Goal: Navigation & Orientation: Find specific page/section

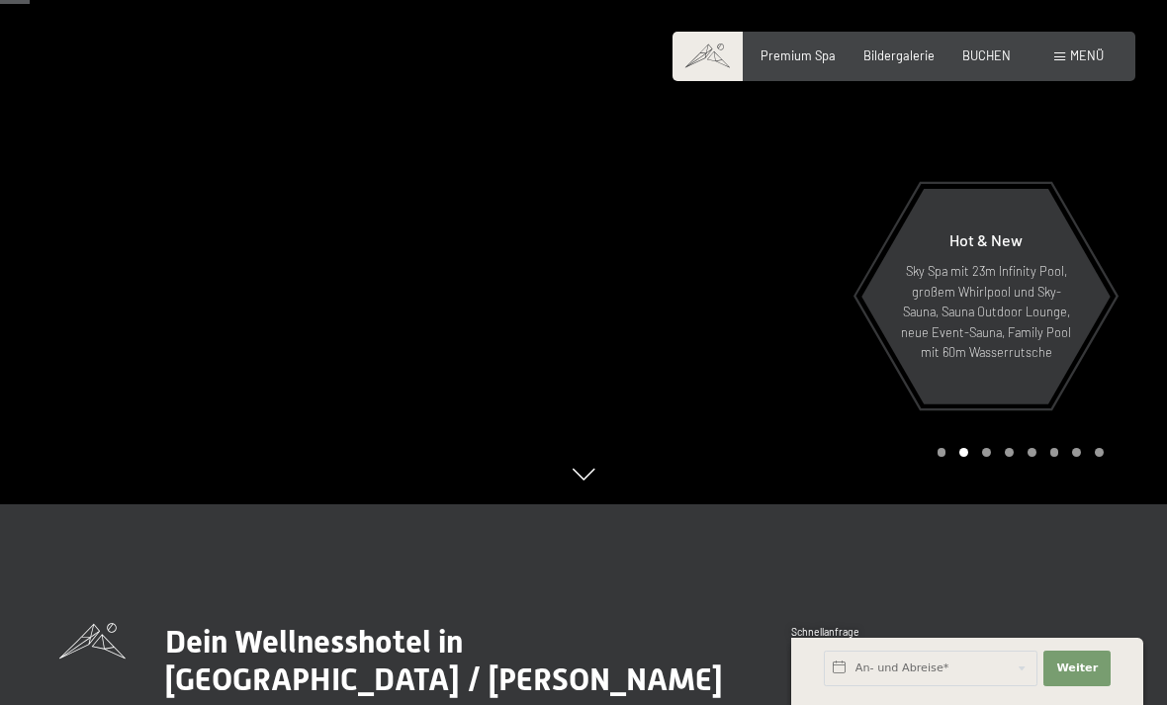
scroll to position [203, 0]
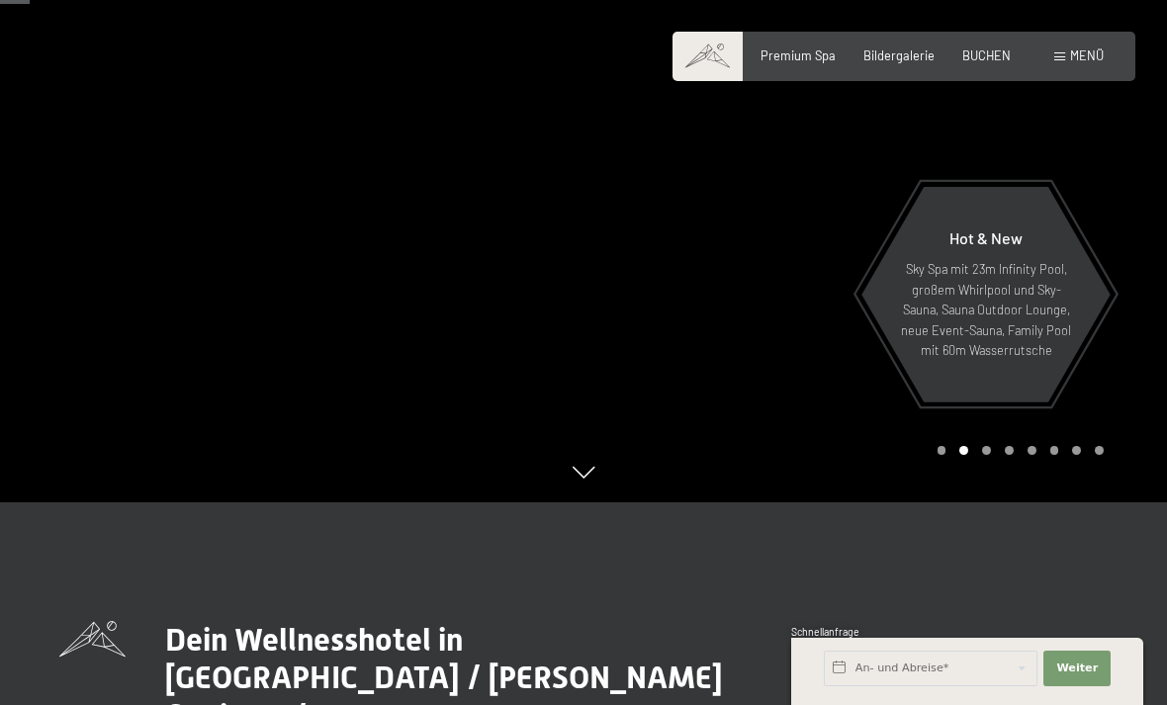
click at [817, 60] on span "Premium Spa" at bounding box center [798, 55] width 75 height 16
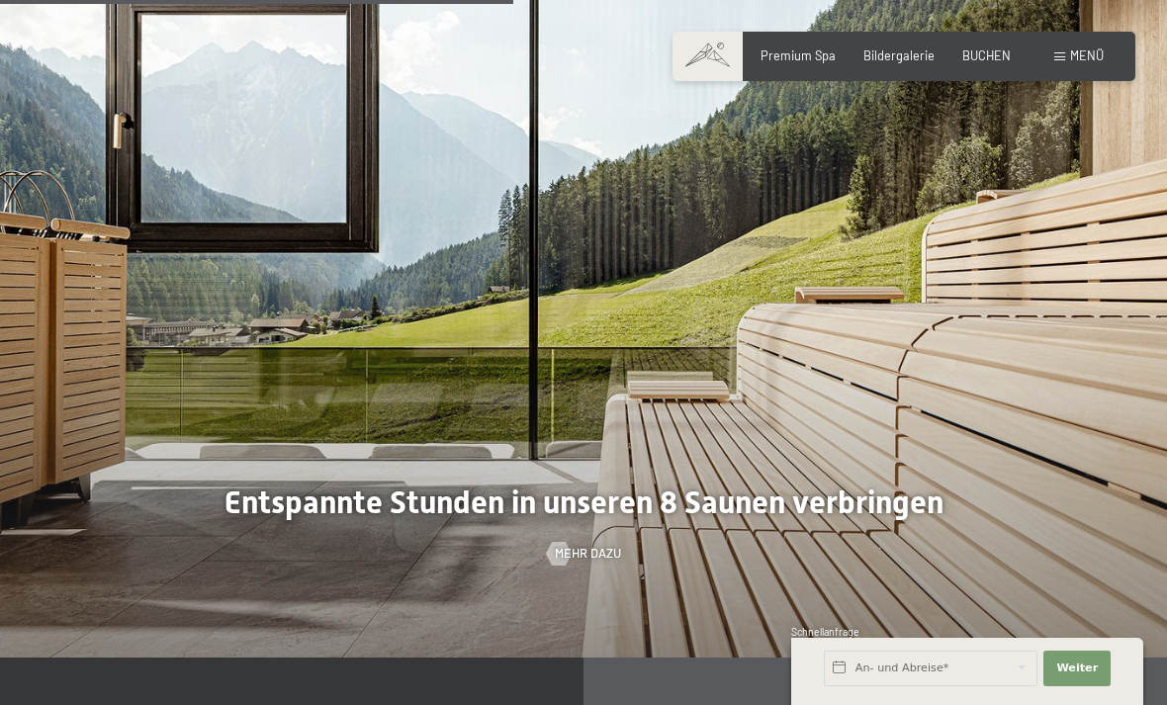
scroll to position [4231, 0]
click at [901, 59] on span "Bildergalerie" at bounding box center [899, 55] width 71 height 16
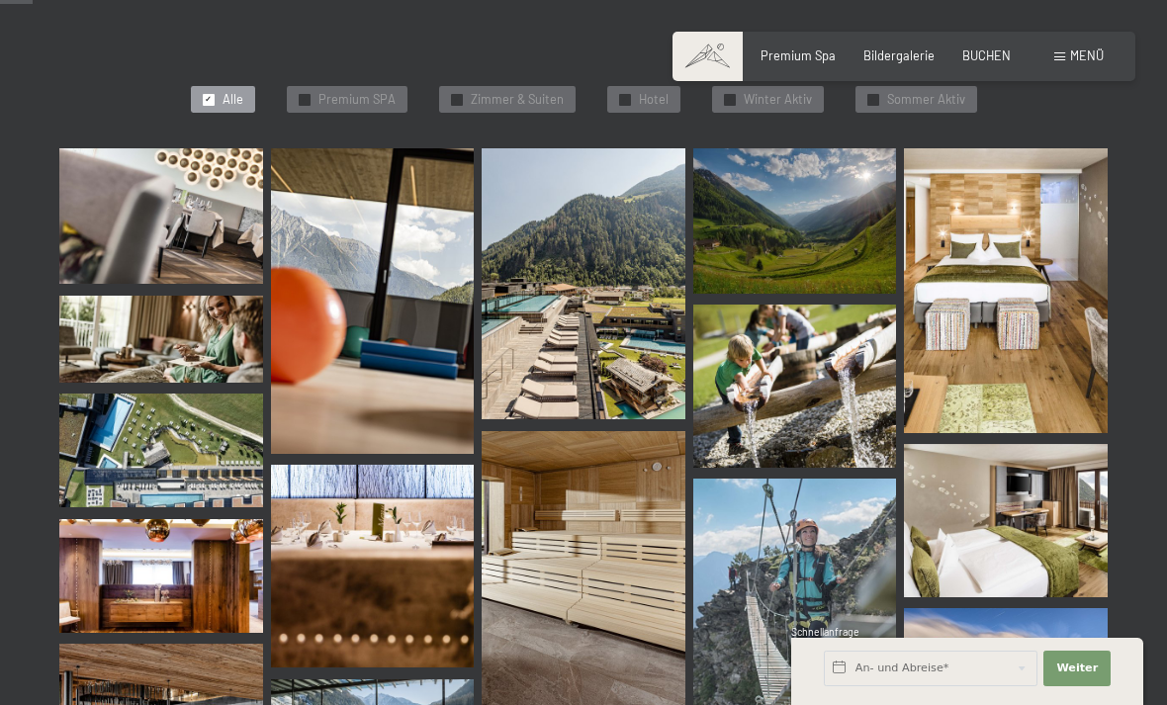
scroll to position [457, 0]
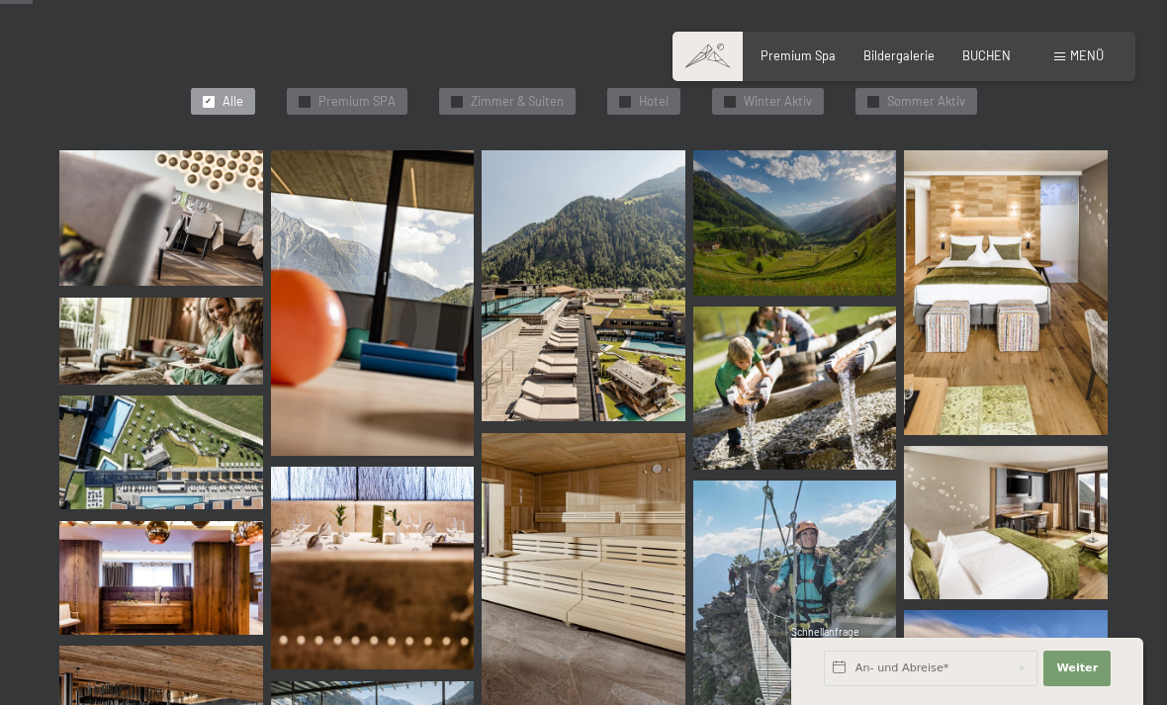
click at [337, 93] on span "Premium SPA" at bounding box center [357, 102] width 77 height 18
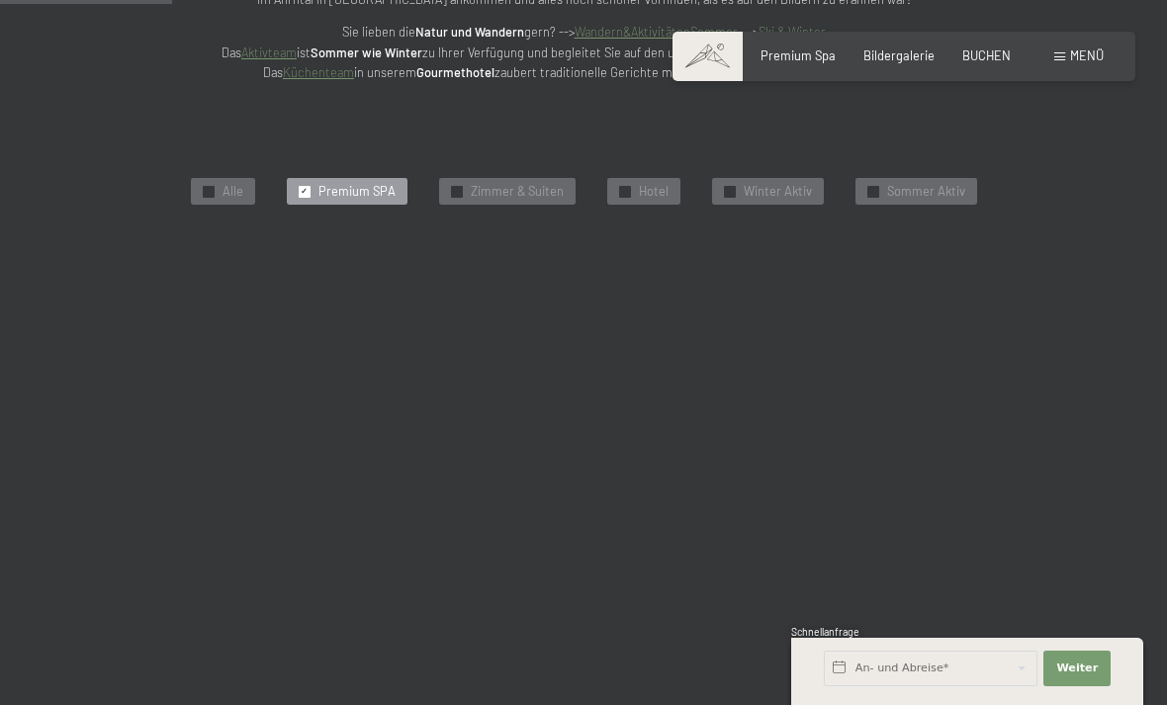
scroll to position [366, 0]
click at [219, 186] on div "✓ Alle" at bounding box center [223, 193] width 64 height 28
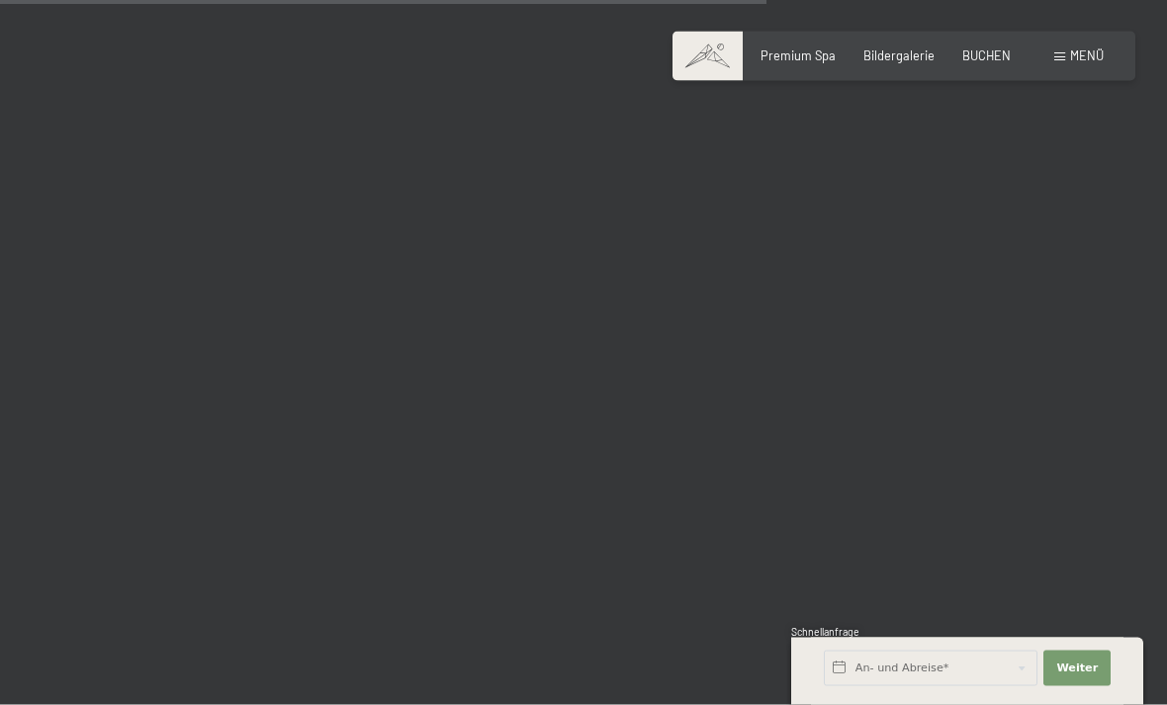
scroll to position [5634, 0]
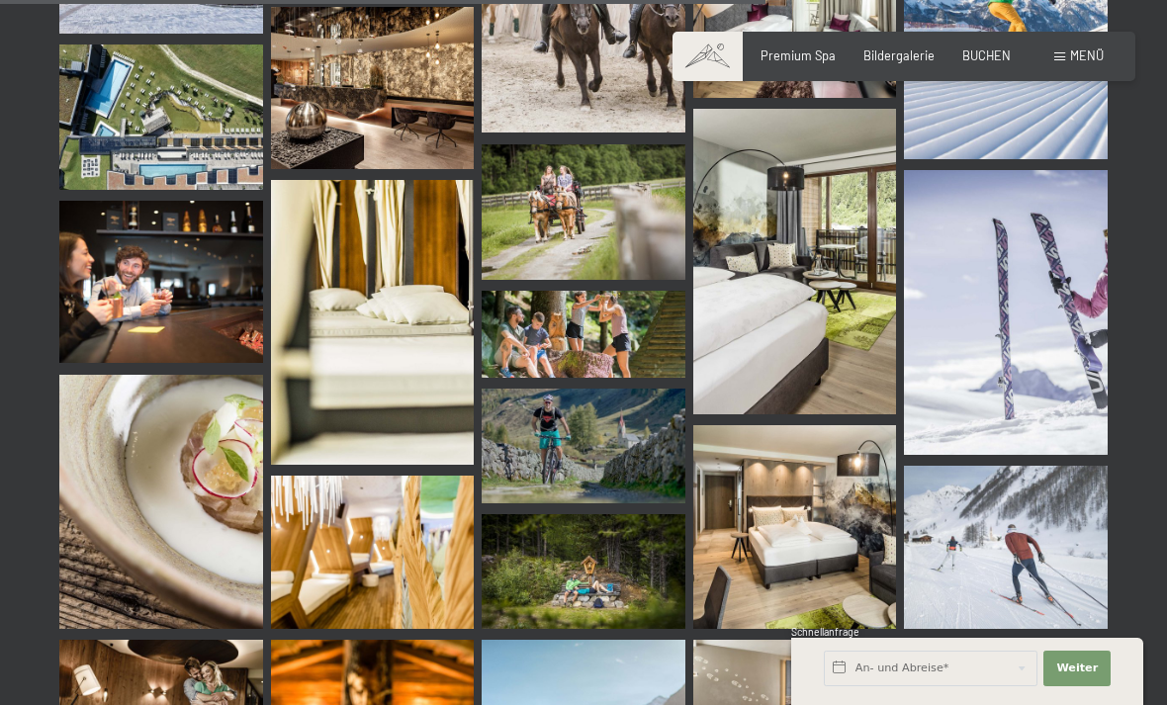
click at [815, 48] on span "Premium Spa" at bounding box center [798, 55] width 75 height 16
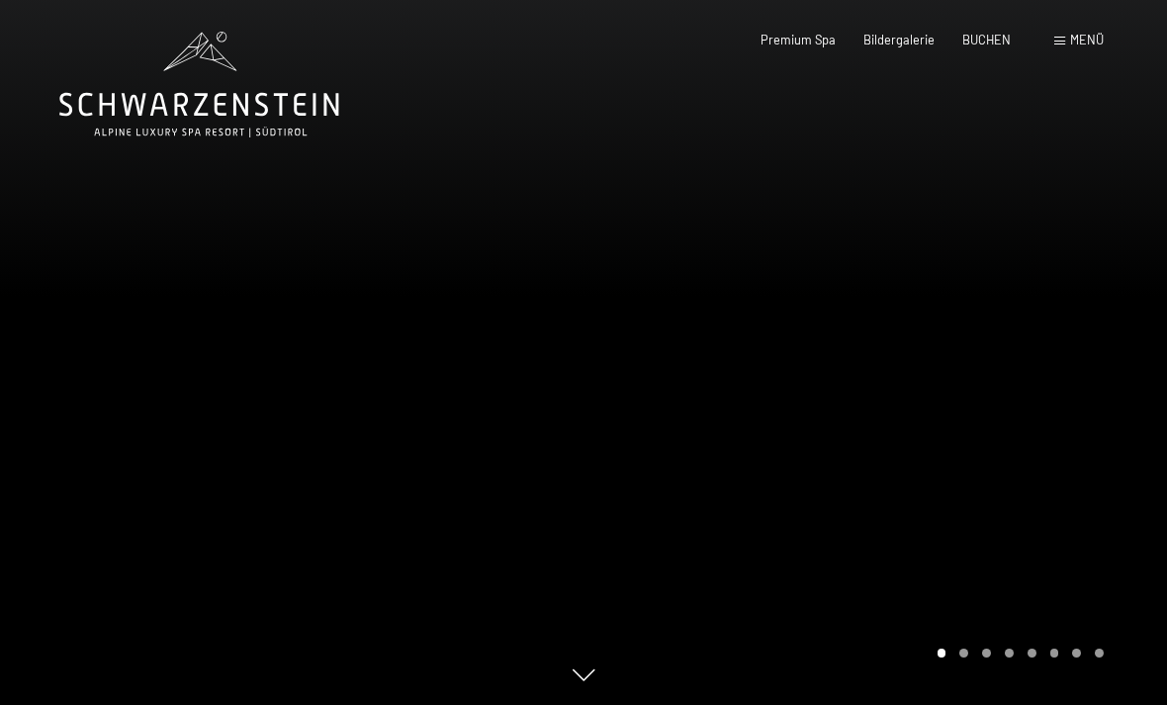
click at [1090, 37] on span "Menü" at bounding box center [1087, 40] width 34 height 16
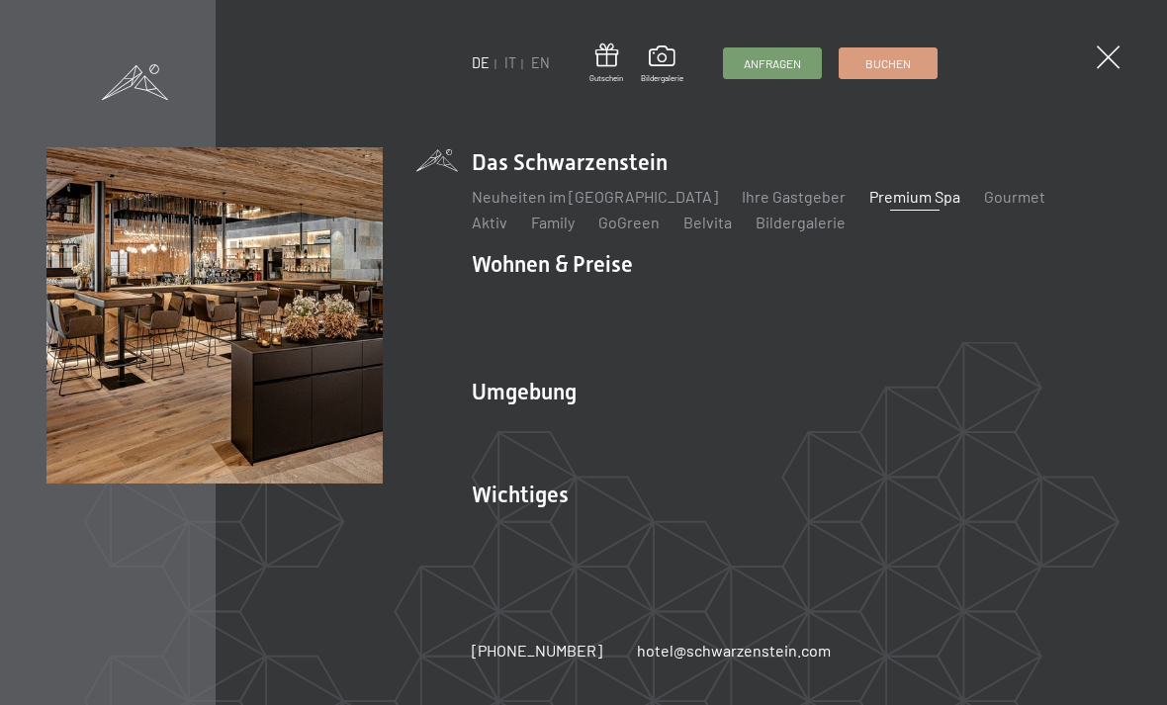
click at [756, 223] on link "Bildergalerie" at bounding box center [801, 222] width 90 height 19
